Goal: Information Seeking & Learning: Find specific page/section

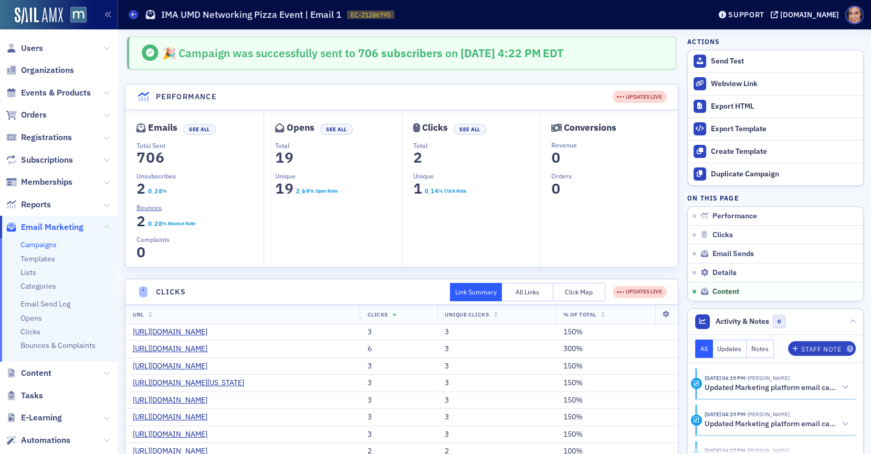
scroll to position [1400, 0]
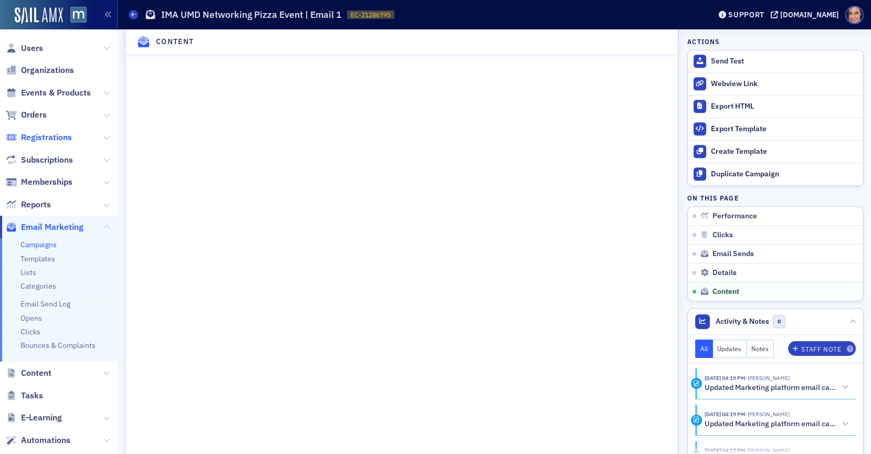
click at [59, 139] on span "Registrations" at bounding box center [46, 138] width 51 height 12
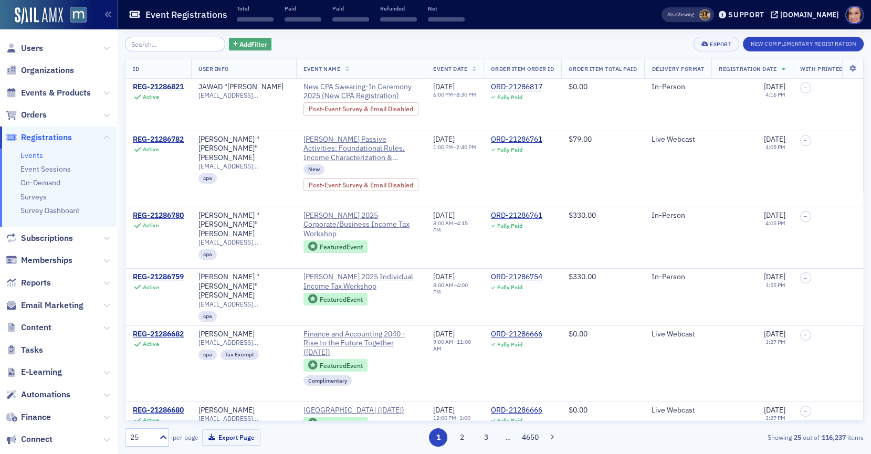
click at [241, 38] on button "Add Filter" at bounding box center [250, 44] width 43 height 13
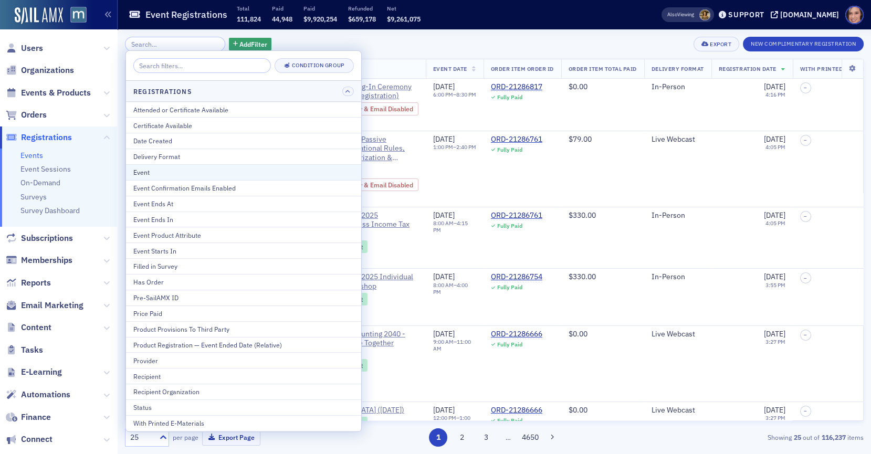
click at [193, 167] on div "Event" at bounding box center [243, 171] width 220 height 9
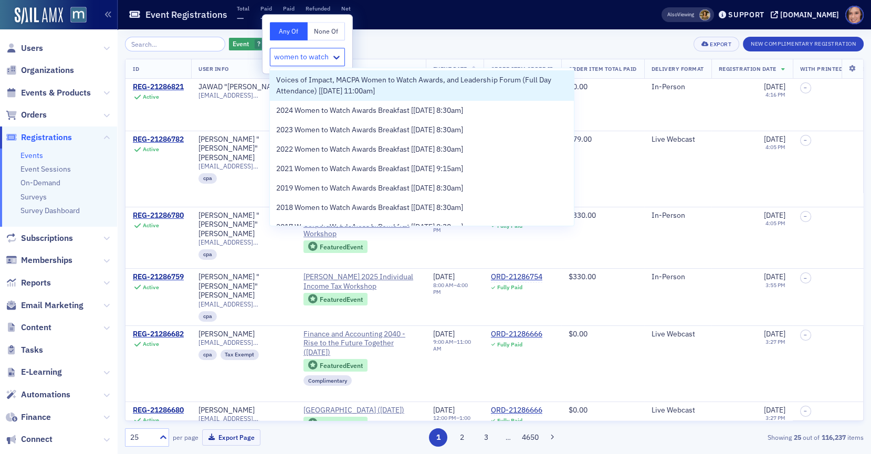
type input "women to watch"
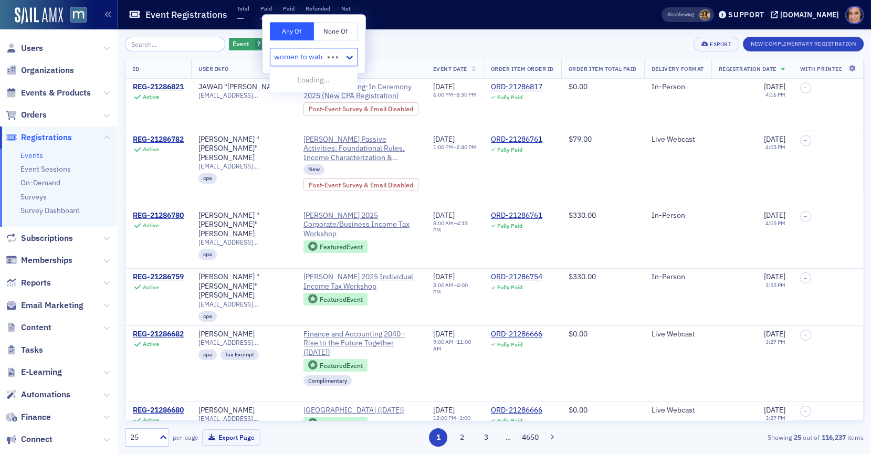
type input "women to watch"
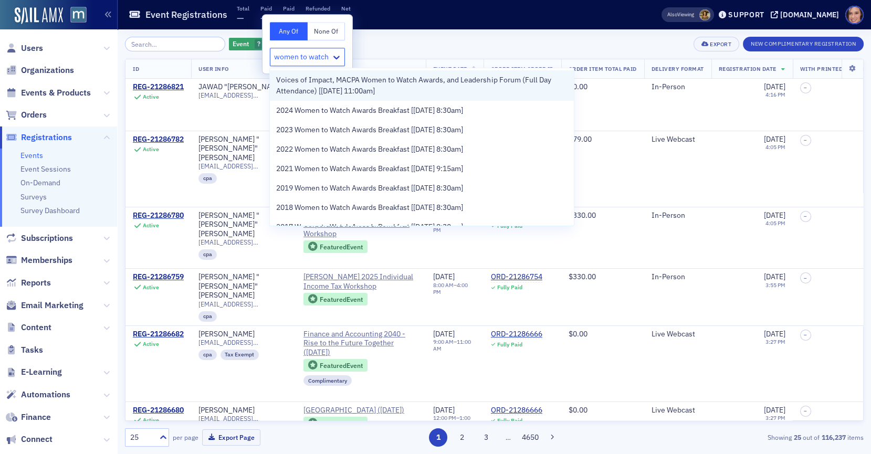
click at [333, 80] on span "Voices of Impact, MACPA Women to Watch Awards, and Leadership Forum (Full Day A…" at bounding box center [421, 86] width 291 height 22
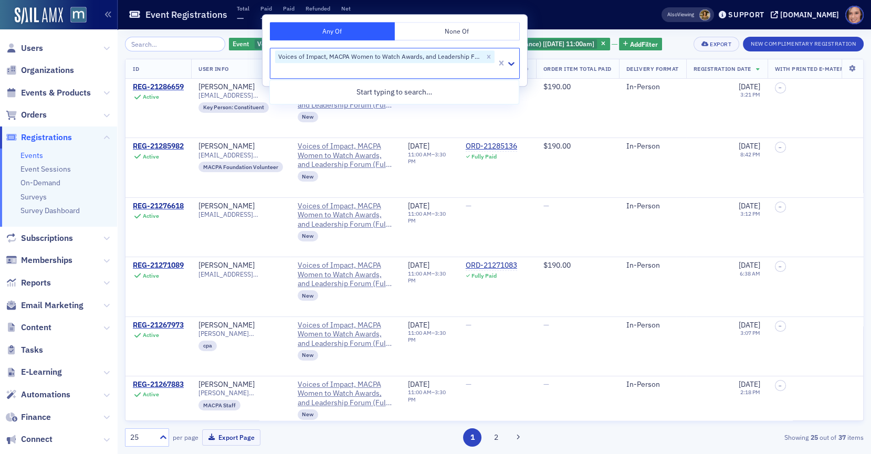
click at [670, 52] on div "Event Voices of Impact, MACPA Women to Watch Awards, and Leadership Forum (Full…" at bounding box center [494, 242] width 739 height 410
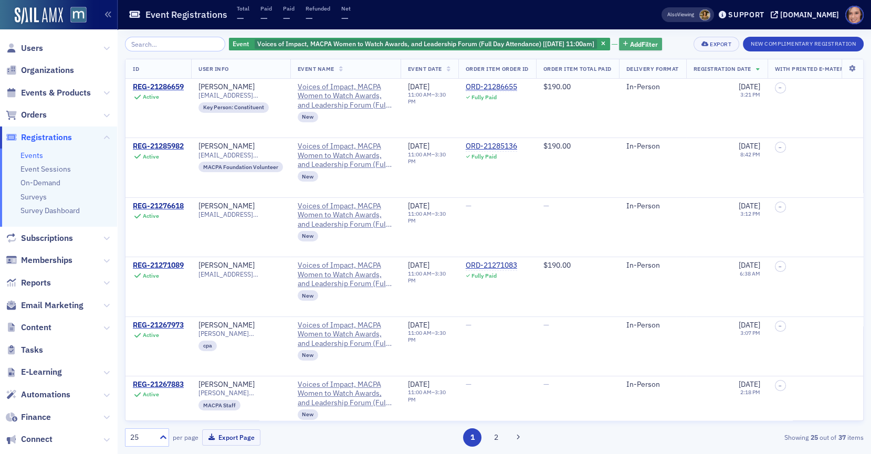
click at [643, 49] on button "Add Filter" at bounding box center [640, 44] width 43 height 13
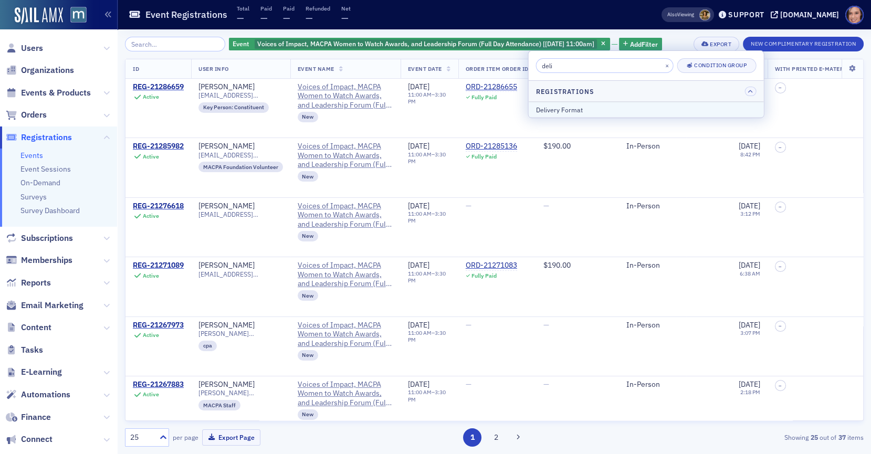
type input "deli"
click at [604, 106] on div "Delivery Format" at bounding box center [646, 109] width 220 height 9
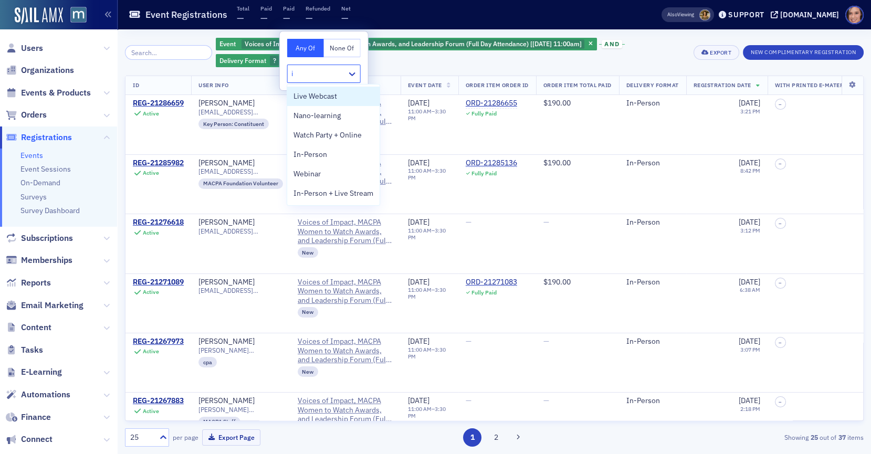
type input "in"
click at [360, 140] on div "In-Person" at bounding box center [333, 135] width 80 height 11
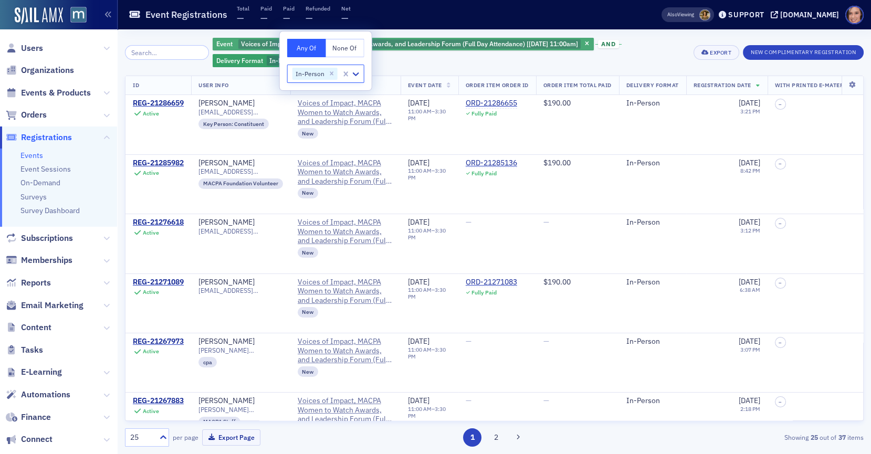
click at [423, 42] on span "Voices of Impact, MACPA Women to Watch Awards, and Leadership Forum (Full Day A…" at bounding box center [409, 43] width 337 height 8
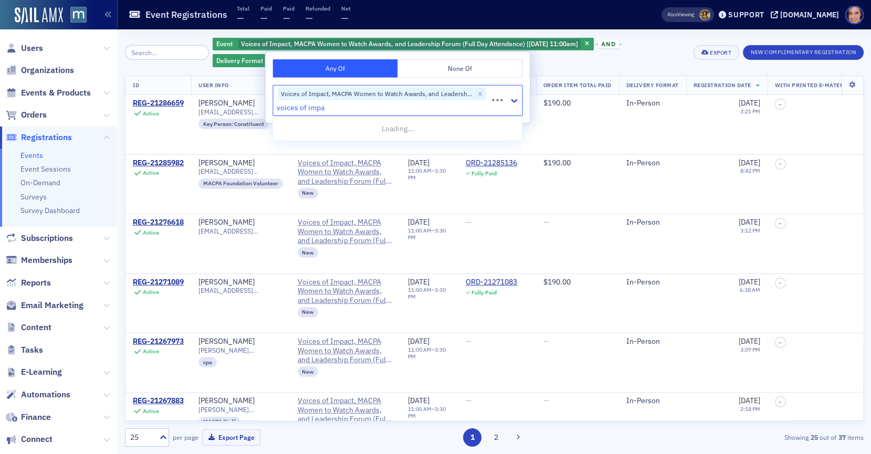
type input "voices of impac"
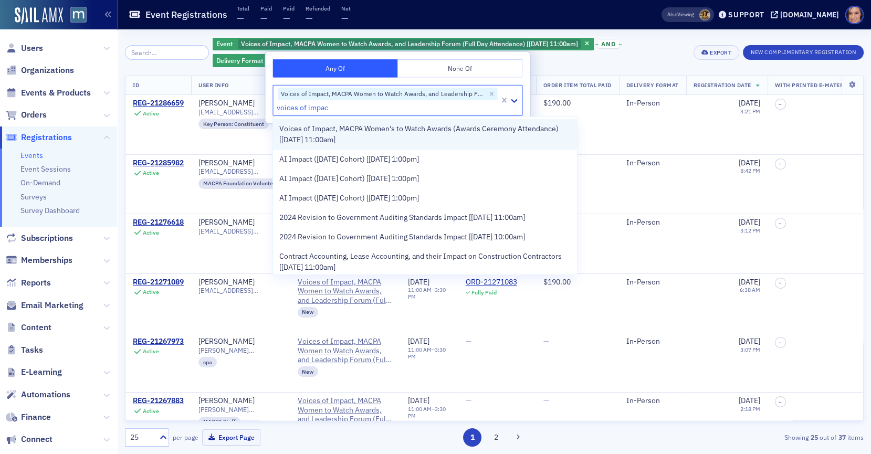
click at [403, 135] on span "Voices of Impact, MACPA Women's to Watch Awards (Awards Ceremony Attendance) [[…" at bounding box center [424, 134] width 291 height 22
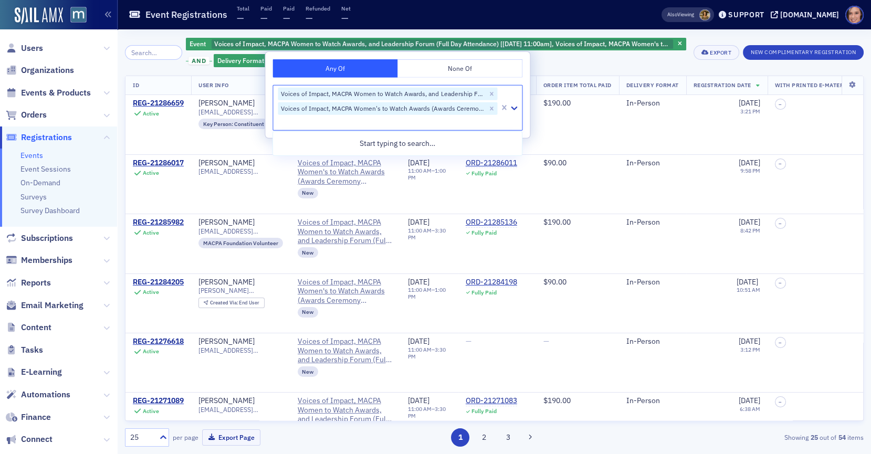
click at [605, 62] on div "Event Voices of Impact, MACPA Women to Watch Awards, and Leadership Forum (Full…" at bounding box center [436, 52] width 500 height 31
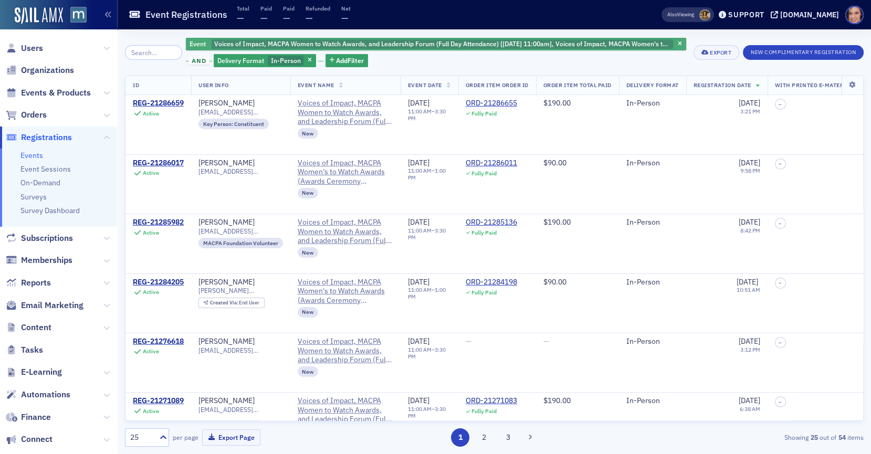
click at [463, 44] on span "Voices of Impact, MACPA Women to Watch Awards, and Leadership Forum (Full Day A…" at bounding box center [440, 47] width 453 height 16
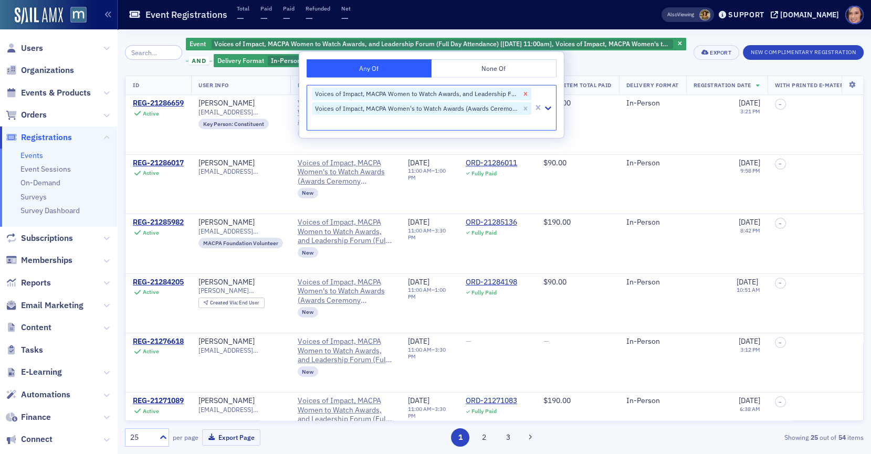
click at [523, 91] on icon "Remove Voices of Impact, MACPA Women to Watch Awards, and Leadership Forum (Ful…" at bounding box center [525, 93] width 7 height 7
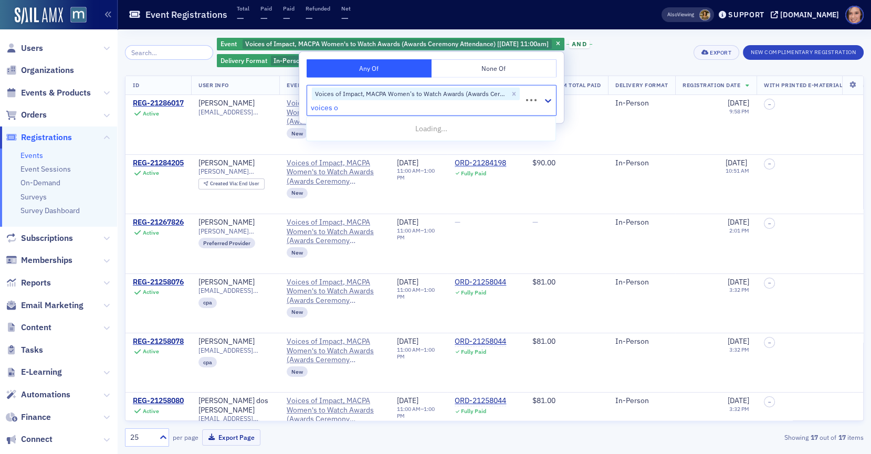
type input "voices of"
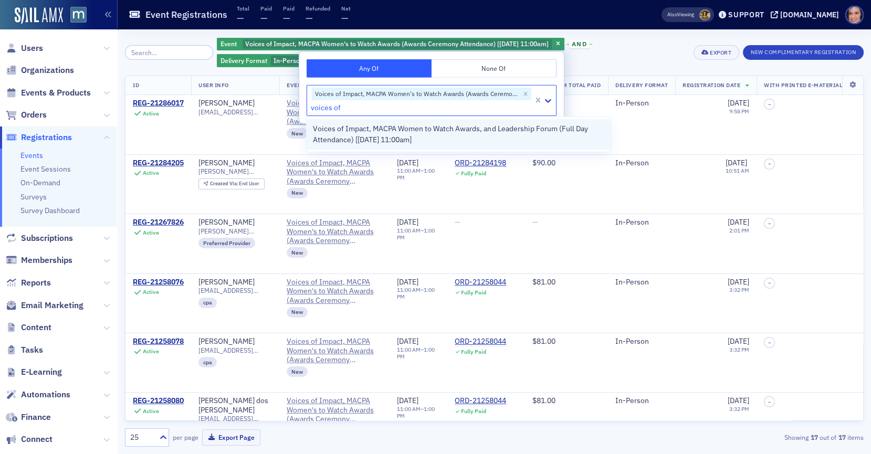
click at [500, 133] on span "Voices of Impact, MACPA Women to Watch Awards, and Leadership Forum (Full Day A…" at bounding box center [458, 134] width 291 height 22
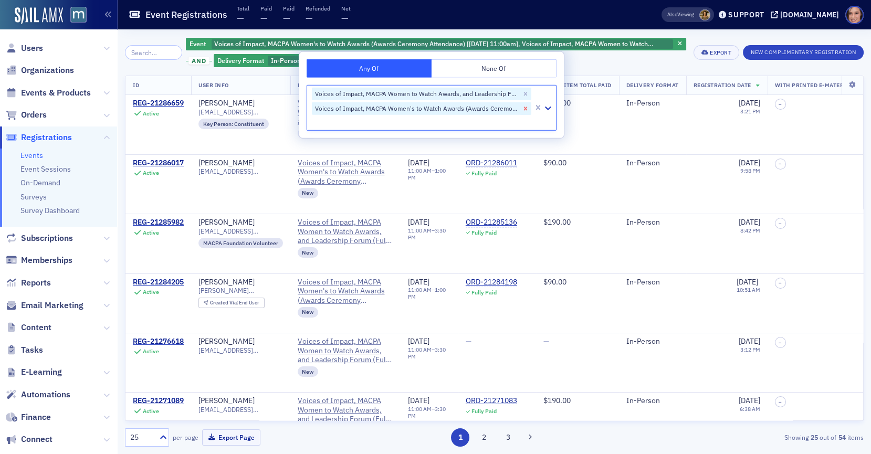
click at [525, 110] on icon "Remove Voices of Impact, MACPA Women's to Watch Awards (Awards Ceremony Attenda…" at bounding box center [525, 108] width 7 height 7
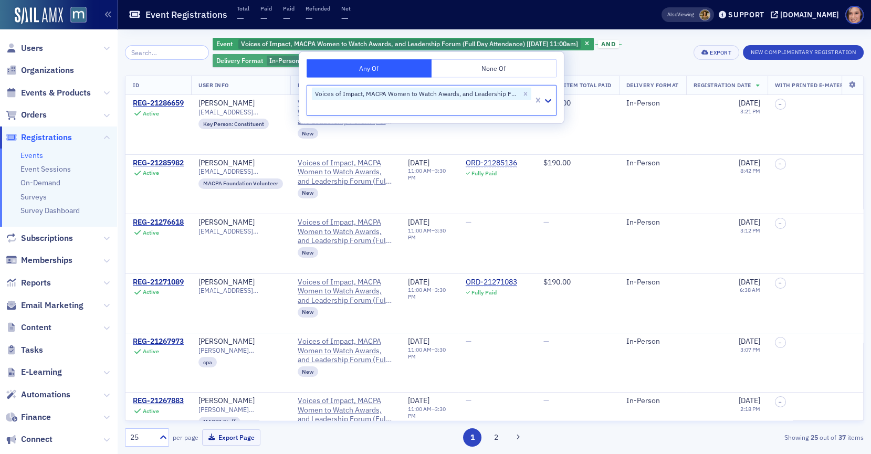
click at [306, 59] on icon "button" at bounding box center [308, 61] width 4 height 6
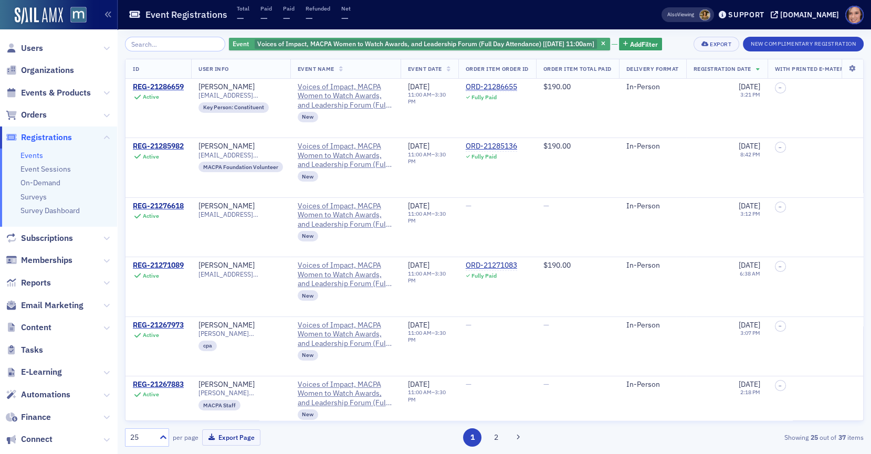
click at [574, 38] on div "Event Voices of Impact, MACPA Women to Watch Awards, and Leadership Forum (Full…" at bounding box center [419, 44] width 381 height 13
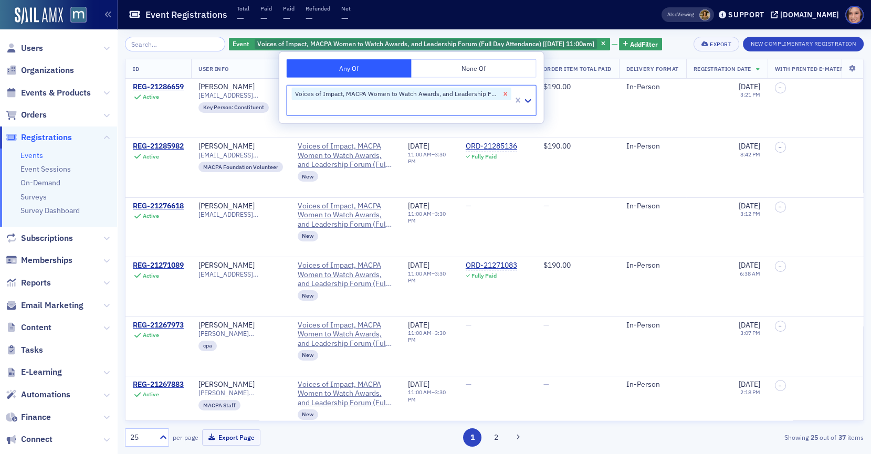
click at [502, 94] on icon "Remove Voices of Impact, MACPA Women to Watch Awards, and Leadership Forum (Ful…" at bounding box center [505, 93] width 7 height 7
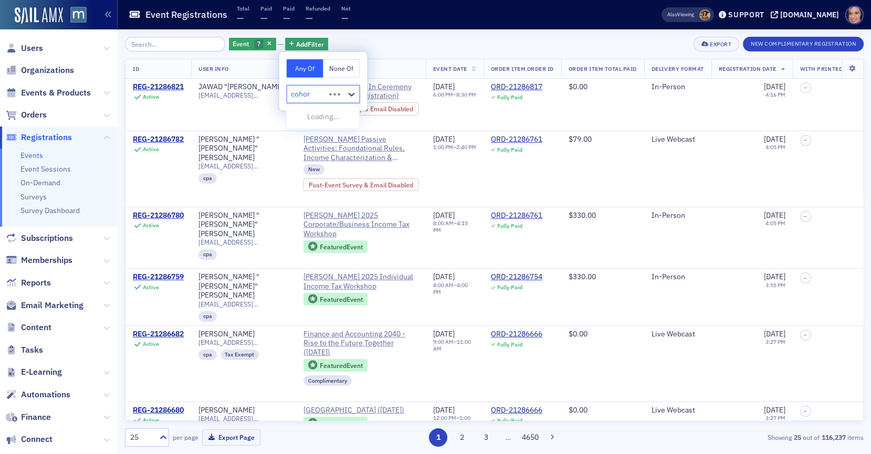
type input "cohort"
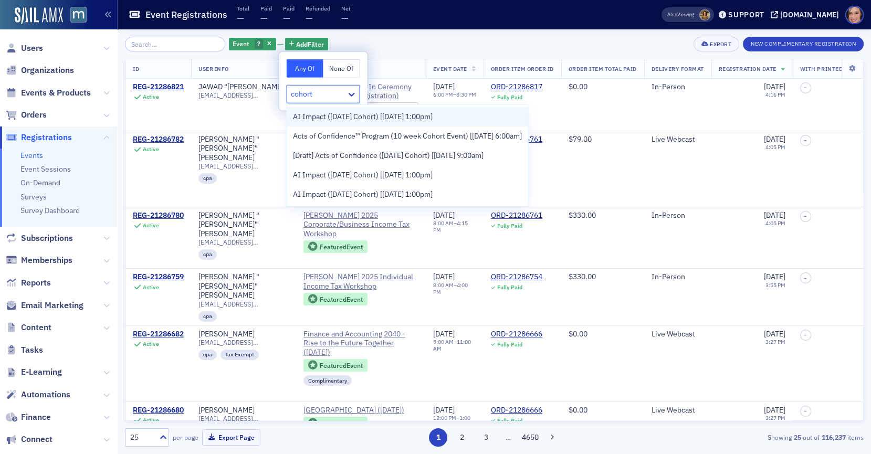
click at [433, 118] on span "AI Impact ([DATE] Cohort) [[DATE] 1:00pm]" at bounding box center [363, 116] width 140 height 11
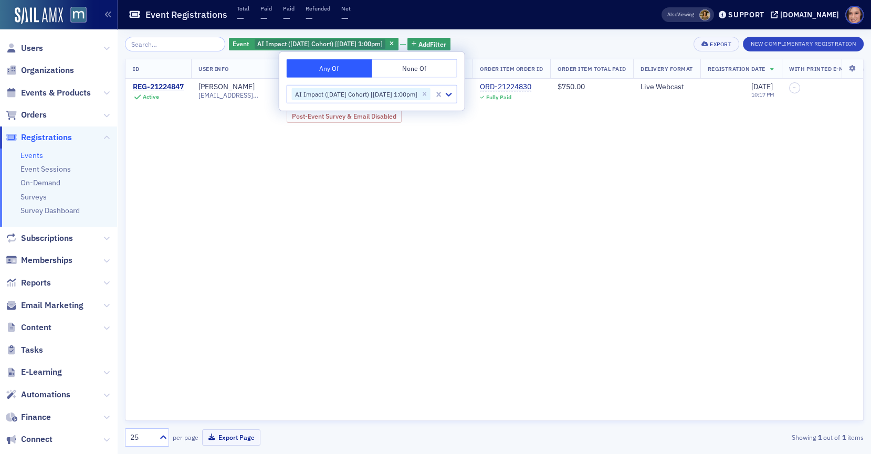
click at [595, 38] on div "Event AI Impact ([DATE] Cohort) [[DATE] 1:00pm] Add Filter Export New Complimen…" at bounding box center [494, 44] width 739 height 15
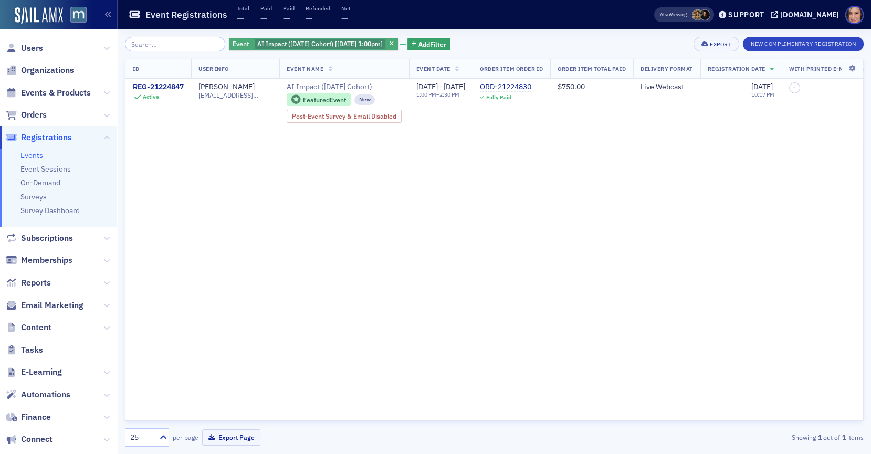
click at [360, 44] on span "AI Impact ([DATE] Cohort) [[DATE] 1:00pm]" at bounding box center [319, 43] width 125 height 8
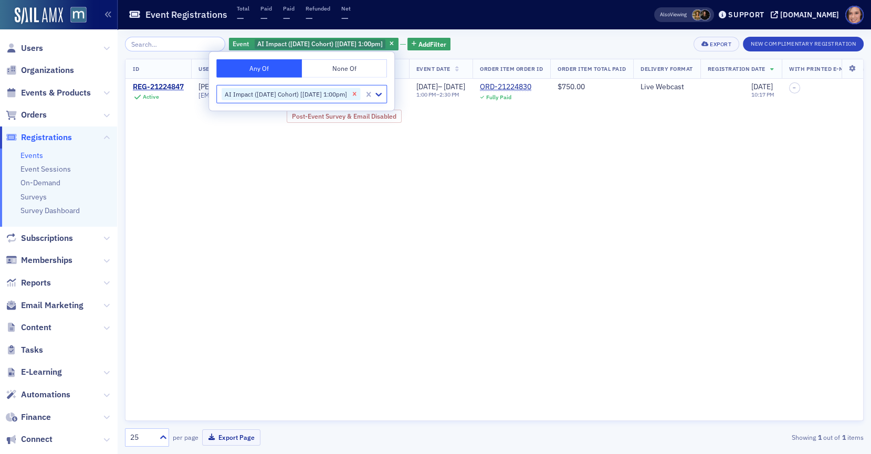
click at [358, 91] on icon "Remove AI Impact (September 2025 Cohort) [9/4/2025 1:00pm]" at bounding box center [354, 93] width 7 height 7
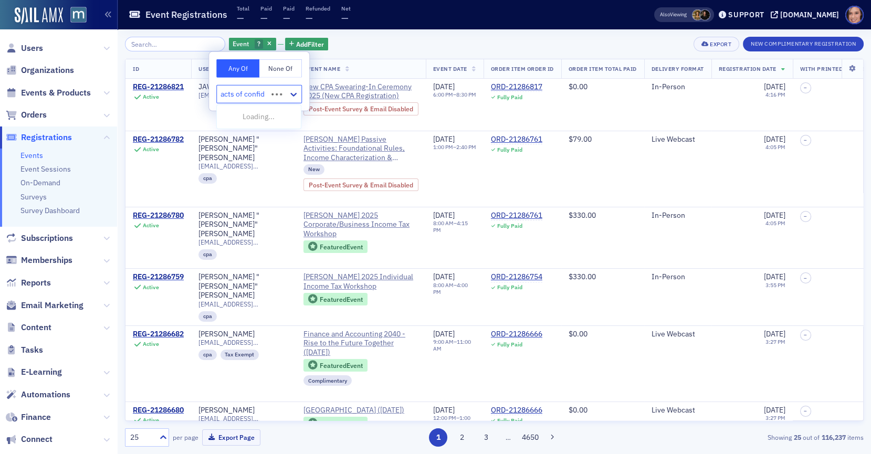
type input "acts of confide"
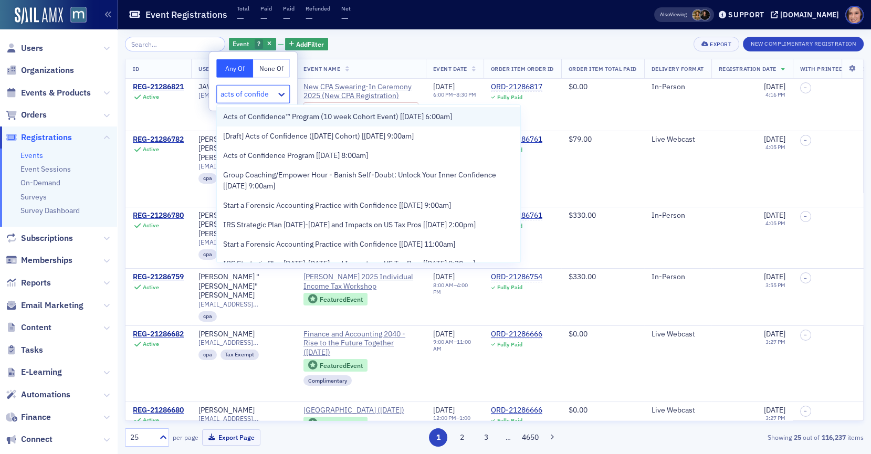
click at [294, 122] on span "Acts of Confidence™ Program (10 week Cohort Event) [[DATE] 6:00am]" at bounding box center [337, 116] width 229 height 11
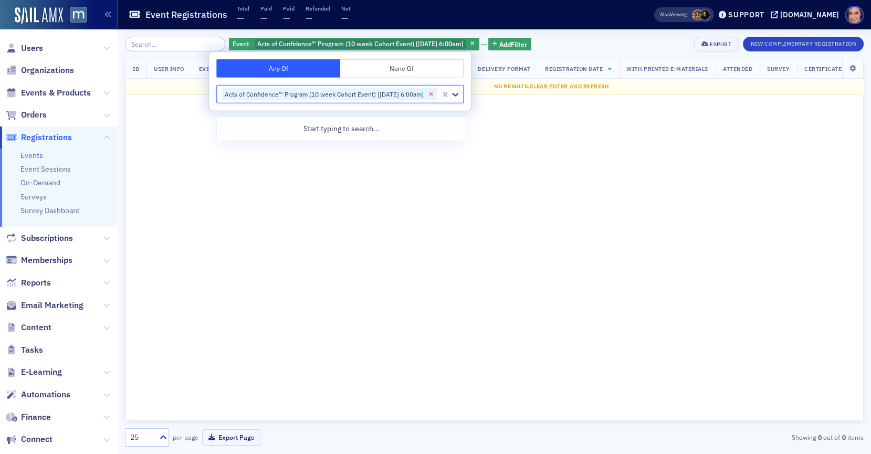
click at [435, 92] on icon "Remove Acts of Confidence™ Program (10 week Cohort Event) [10/7/2025 6:00am]" at bounding box center [430, 93] width 7 height 7
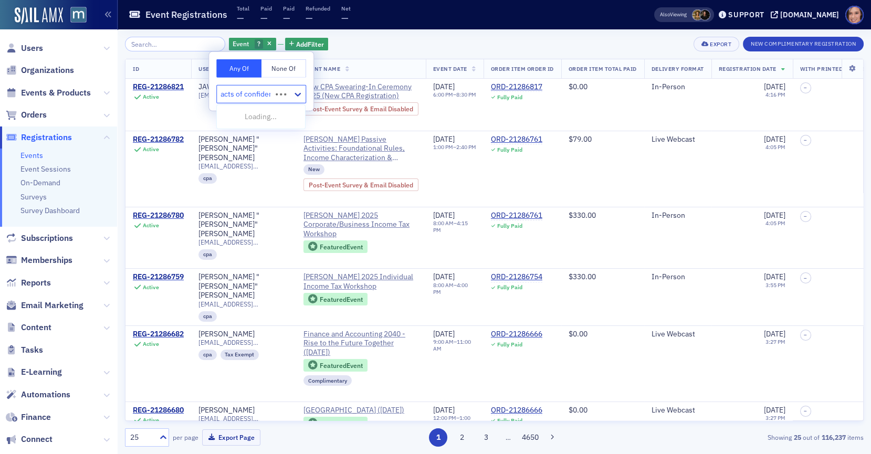
type input "acts of confidenc"
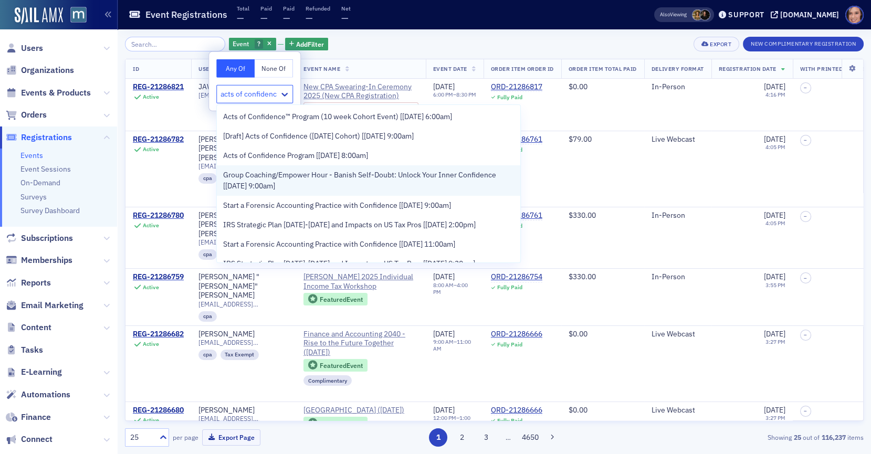
click at [311, 178] on span "Group Coaching/Empower Hour - Banish Self-Doubt: Unlock Your Inner Confidence […" at bounding box center [368, 181] width 291 height 22
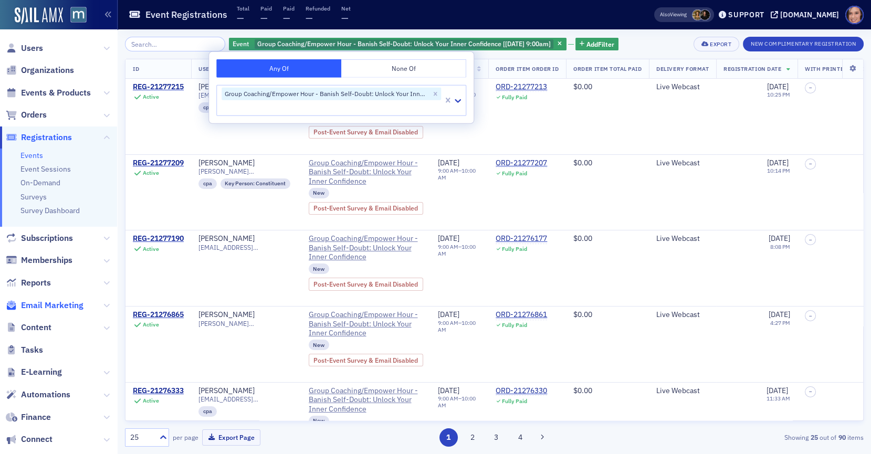
click at [49, 303] on span "Email Marketing" at bounding box center [52, 306] width 62 height 12
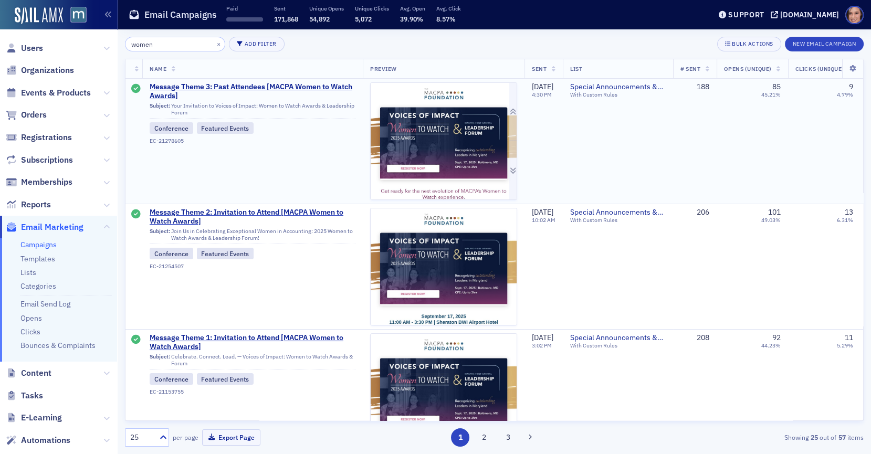
type input "women"
click at [439, 132] on img at bounding box center [444, 392] width 146 height 619
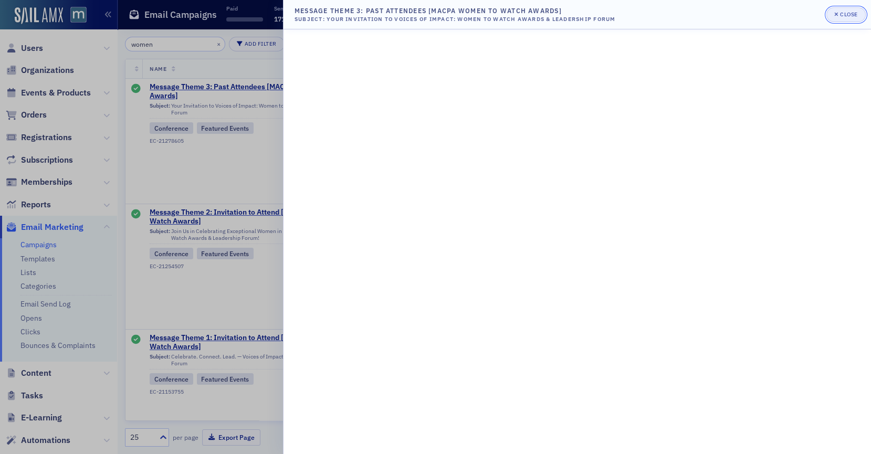
click at [836, 12] on icon "button" at bounding box center [836, 15] width 4 height 6
